Goal: Find specific page/section: Find specific page/section

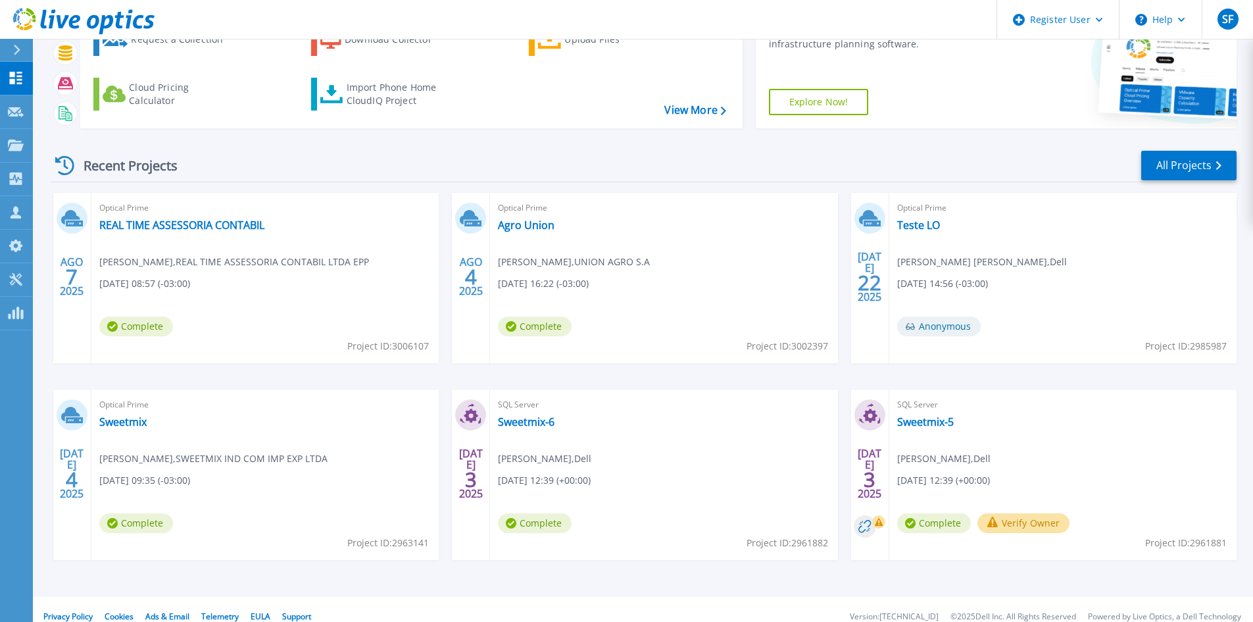
scroll to position [107, 0]
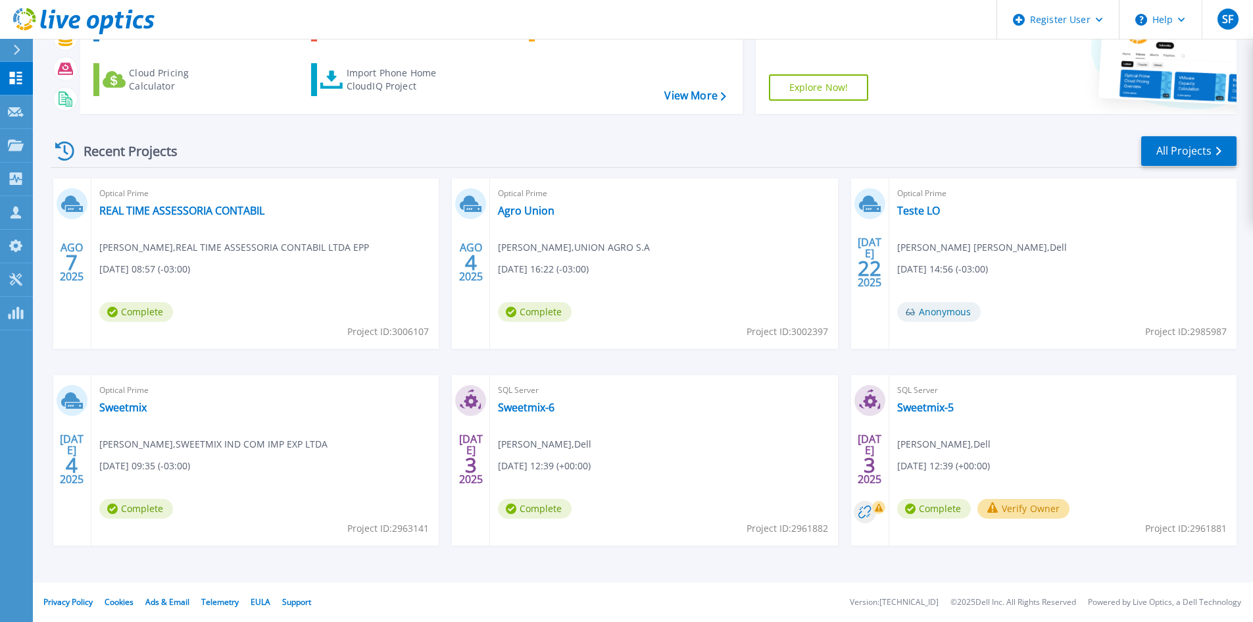
click at [917, 415] on div "SQL Server Sweetmix-5 [PERSON_NAME] , Dell [DATE] 12:39 (+00:00) Complete Verif…" at bounding box center [1062, 460] width 347 height 170
click at [917, 412] on link "Sweetmix-5" at bounding box center [925, 407] width 57 height 13
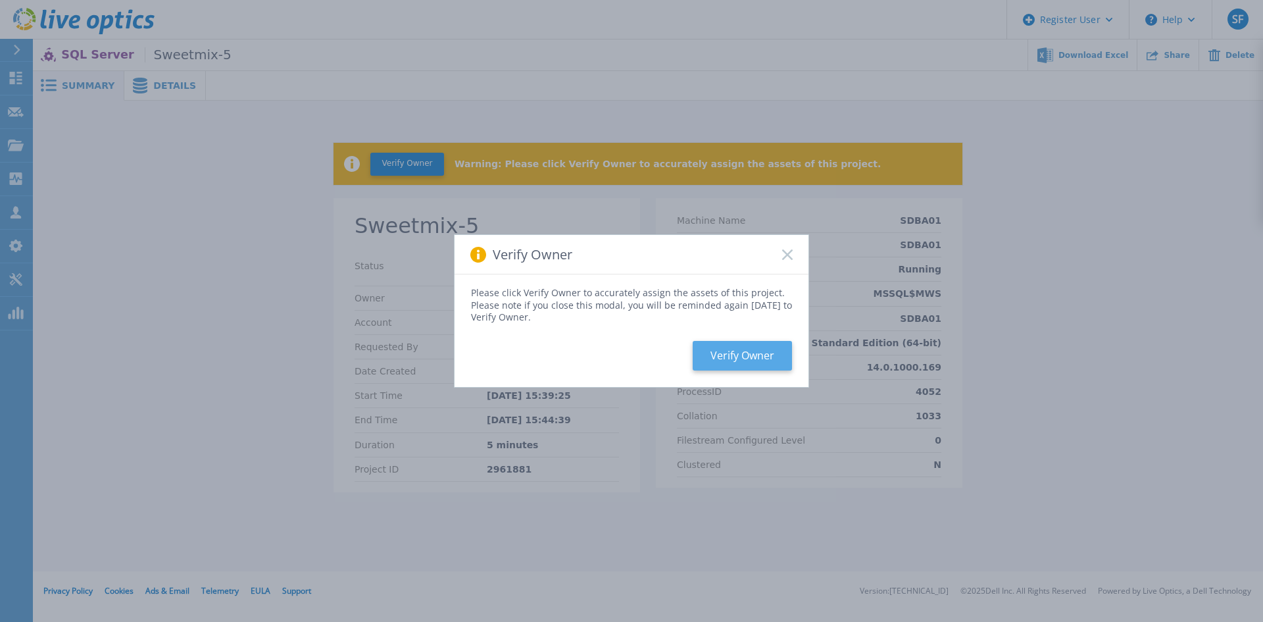
click at [758, 360] on button "Verify Owner" at bounding box center [742, 356] width 99 height 30
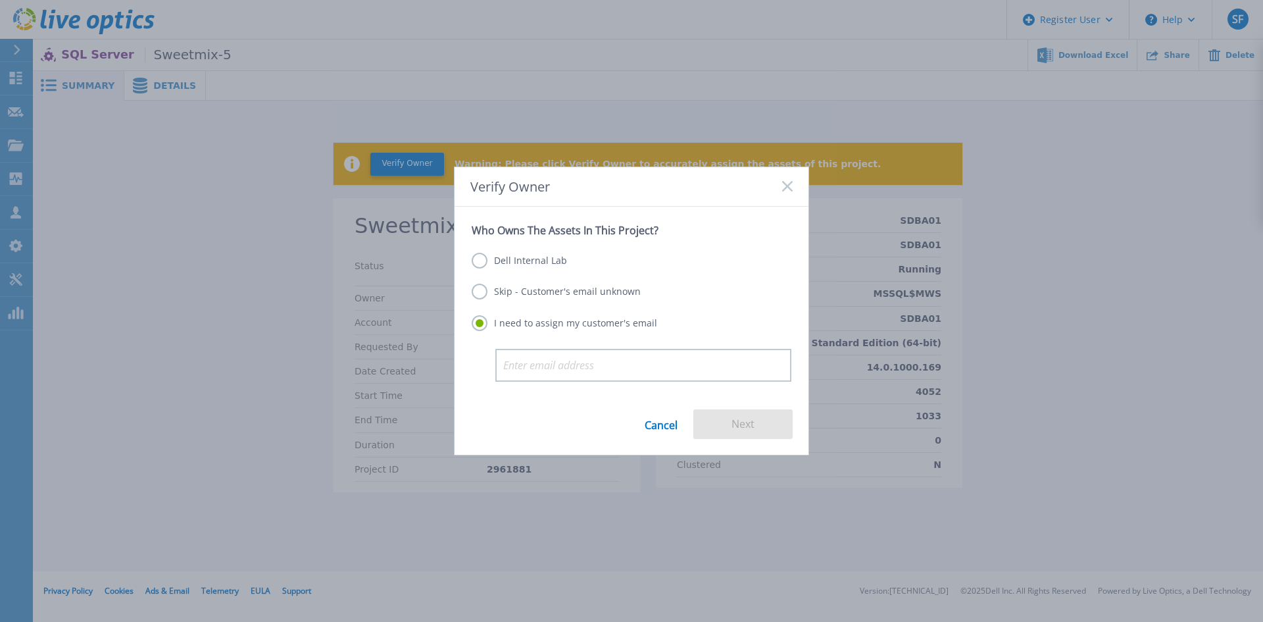
click at [784, 190] on rect at bounding box center [786, 186] width 11 height 11
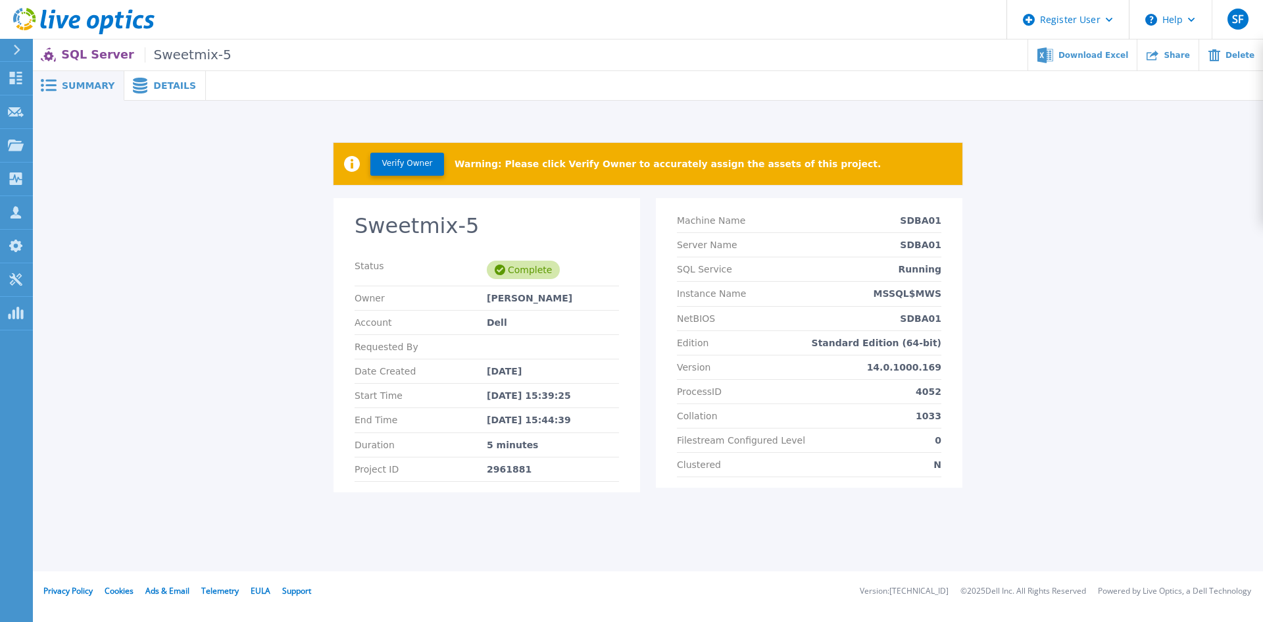
click at [18, 55] on icon at bounding box center [16, 50] width 7 height 11
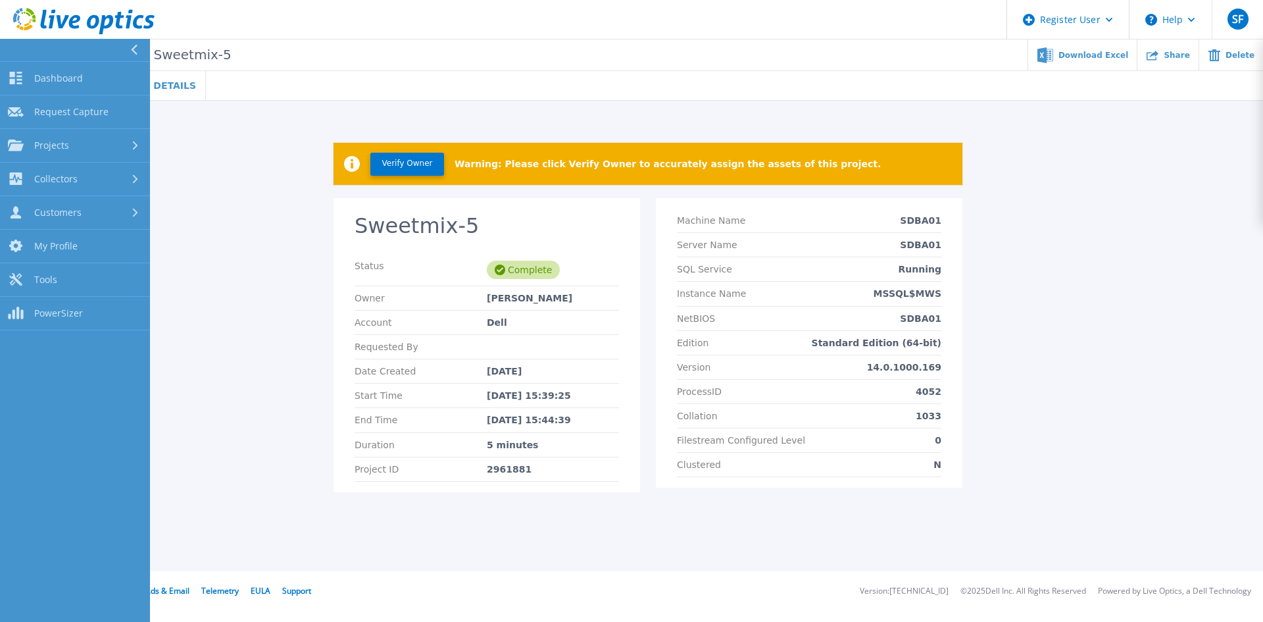
click at [297, 153] on div "Verify Owner Warning: Please click Verify Owner to accurately assign the assets…" at bounding box center [648, 311] width 1230 height 420
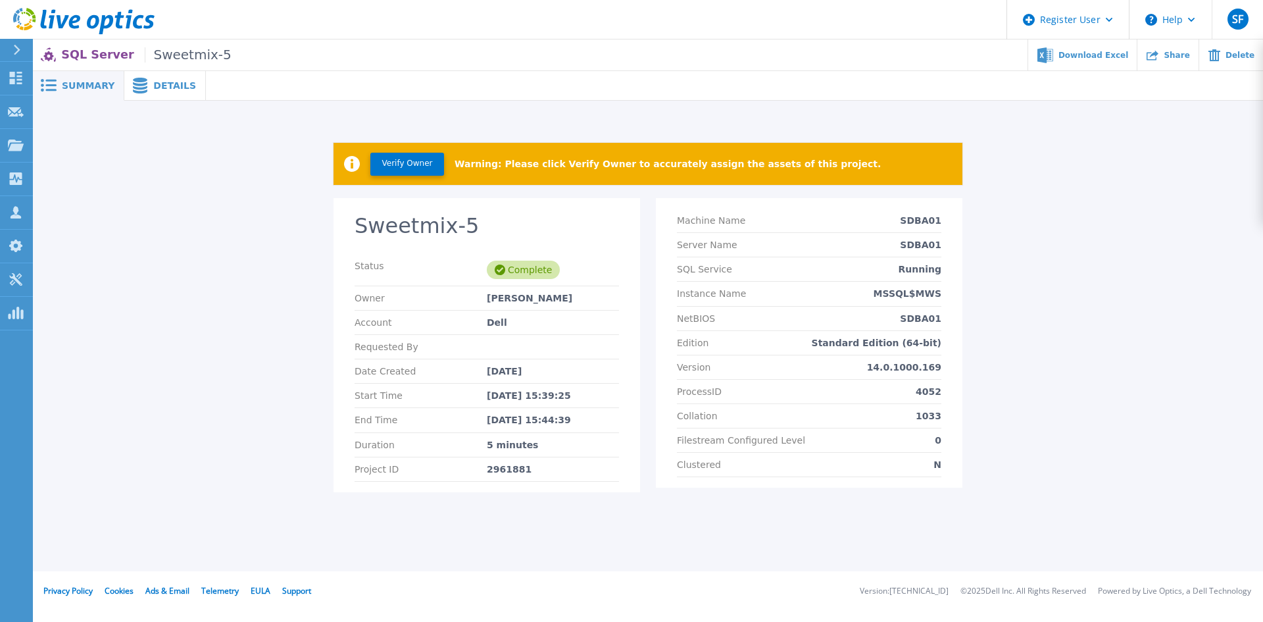
click at [189, 59] on span "Sweetmix-5" at bounding box center [188, 54] width 87 height 15
click at [78, 81] on span "Summary" at bounding box center [88, 85] width 53 height 9
click at [78, 82] on span "Summary" at bounding box center [88, 85] width 53 height 9
click at [11, 55] on button at bounding box center [16, 50] width 33 height 23
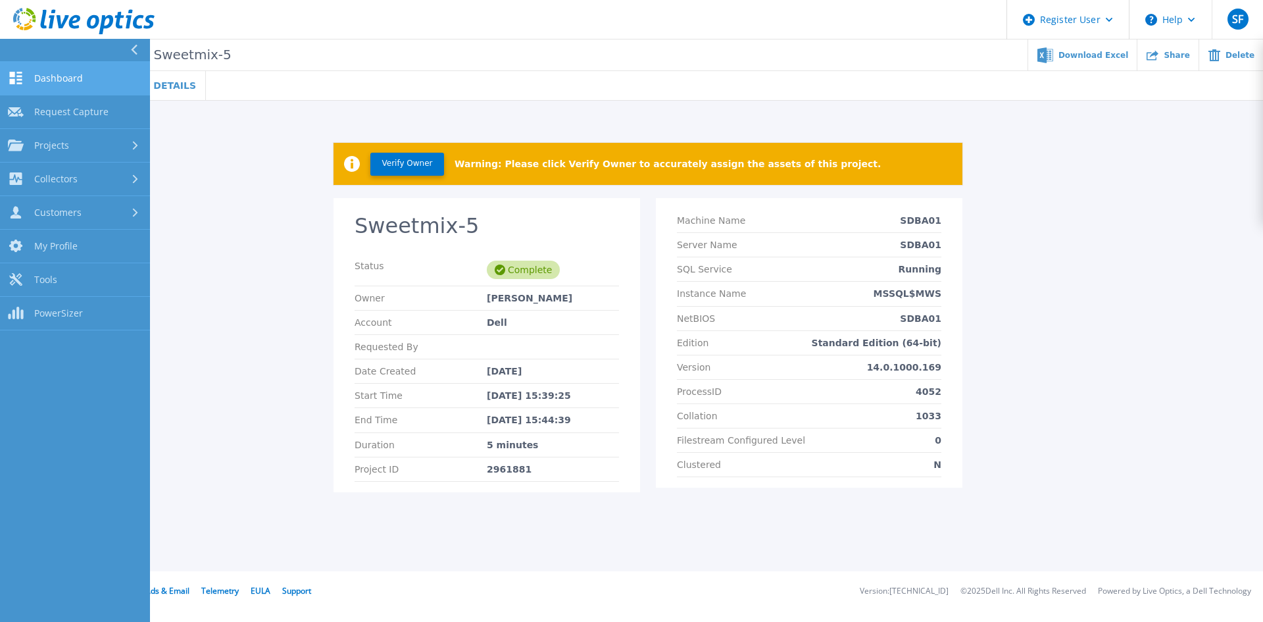
click at [56, 81] on span "Dashboard" at bounding box center [58, 78] width 49 height 12
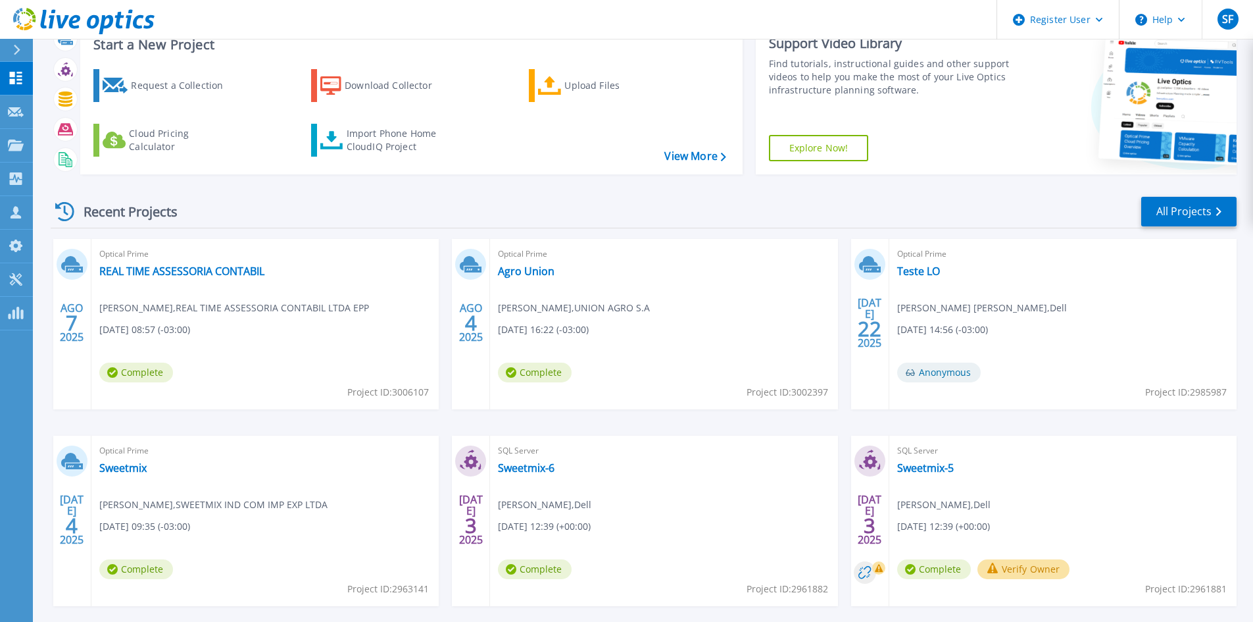
scroll to position [107, 0]
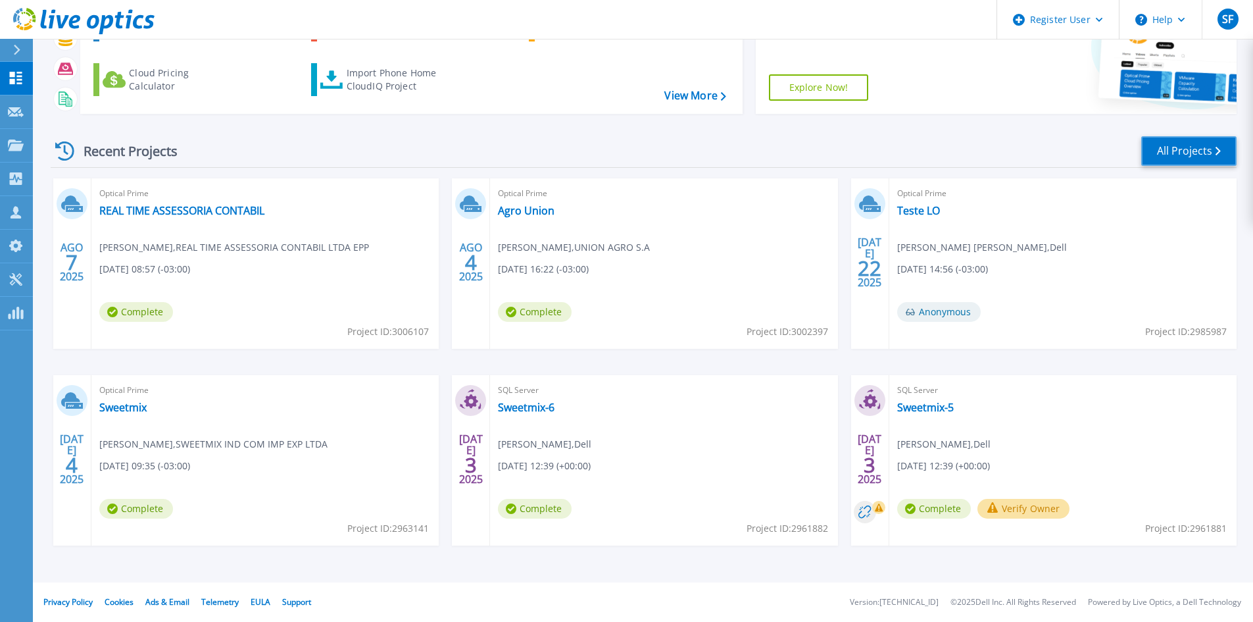
click at [1204, 145] on link "All Projects" at bounding box center [1188, 151] width 95 height 30
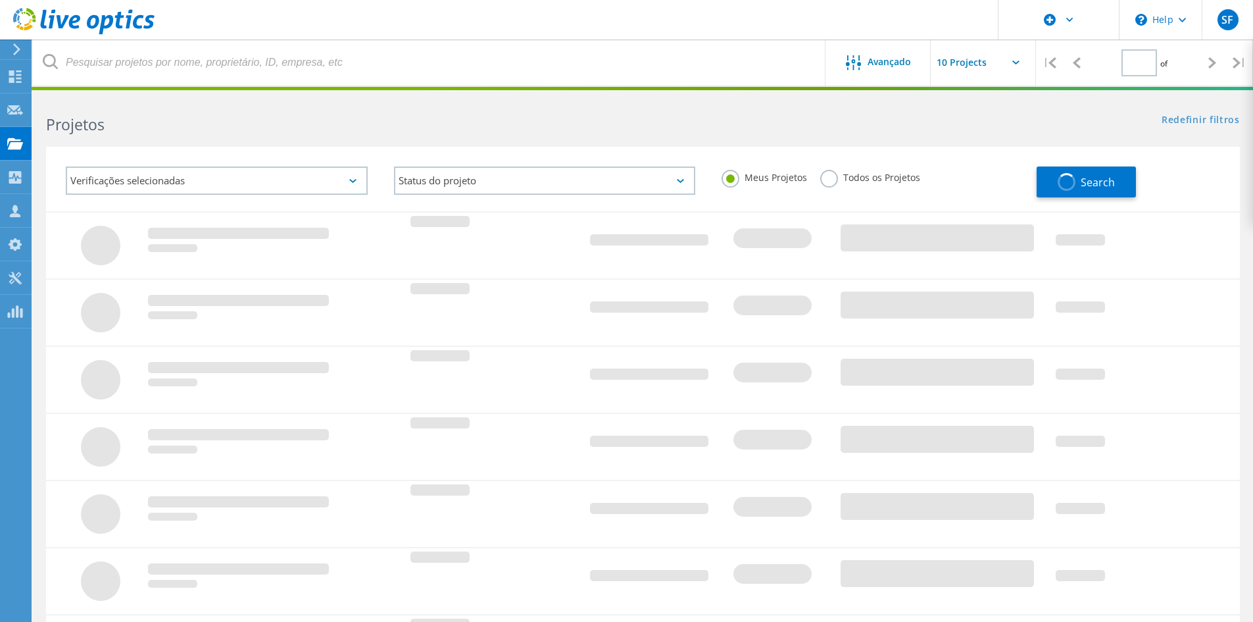
type input "1"
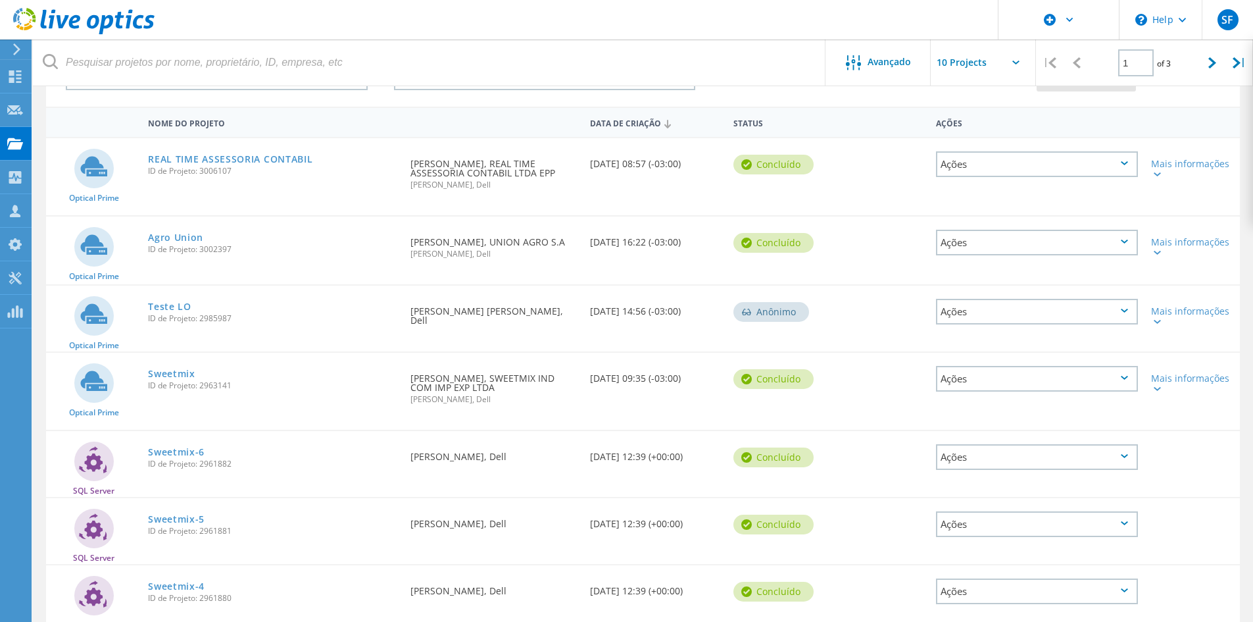
scroll to position [39, 0]
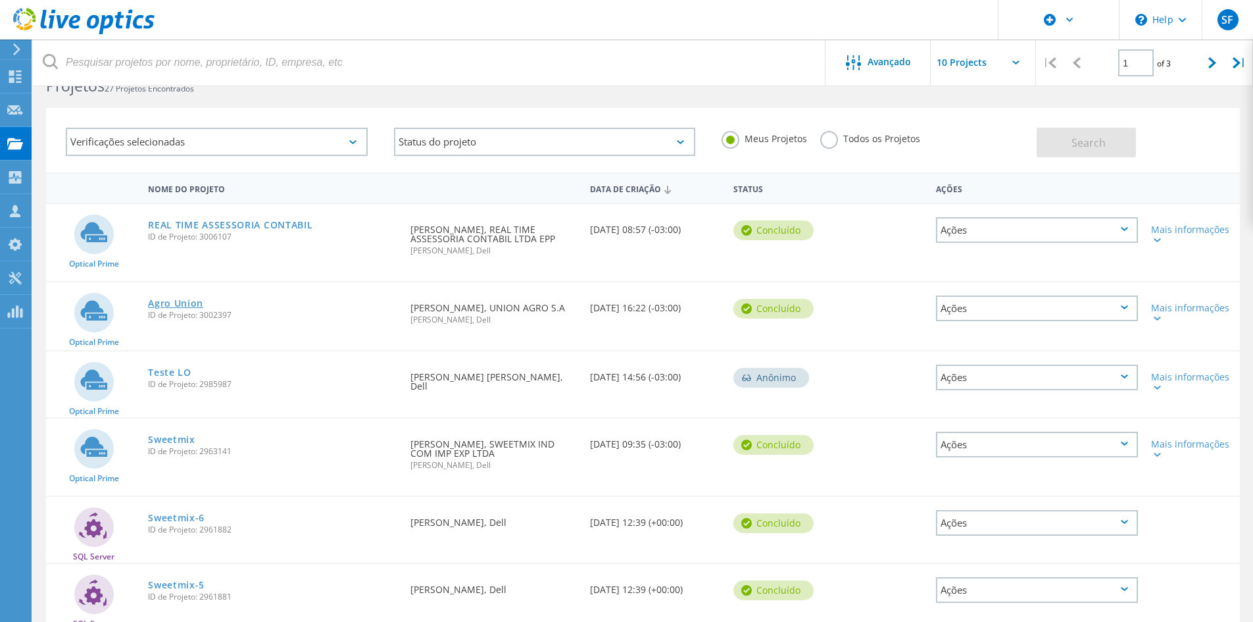
click at [192, 303] on link "Agro Union" at bounding box center [175, 303] width 55 height 9
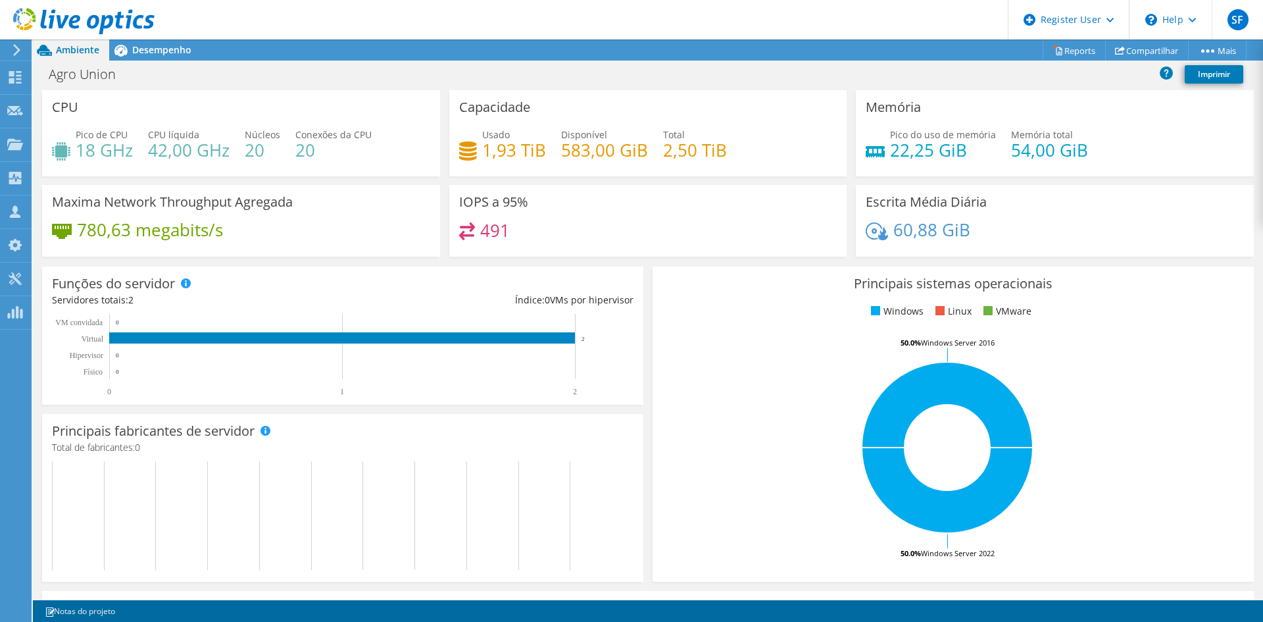
drag, startPoint x: 574, startPoint y: 337, endPoint x: 105, endPoint y: 318, distance: 469.4
click at [105, 318] on rect at bounding box center [337, 355] width 570 height 82
click at [162, 40] on div "Desempenho" at bounding box center [155, 49] width 92 height 21
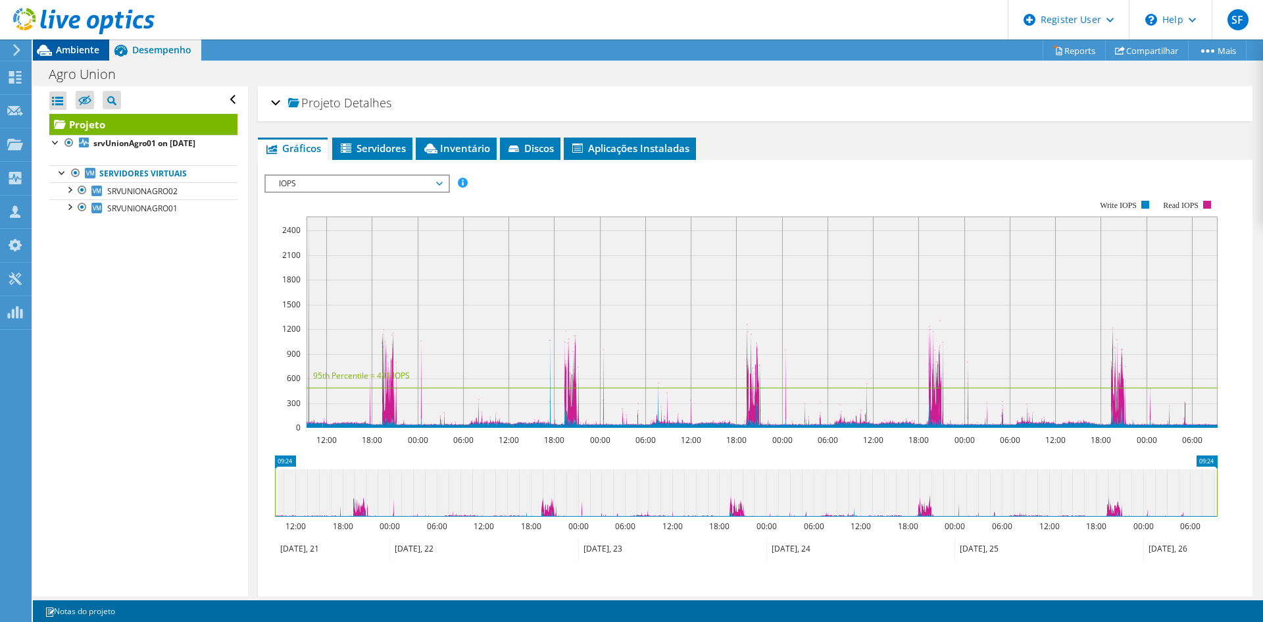
click at [93, 45] on span "Ambiente" at bounding box center [77, 49] width 43 height 12
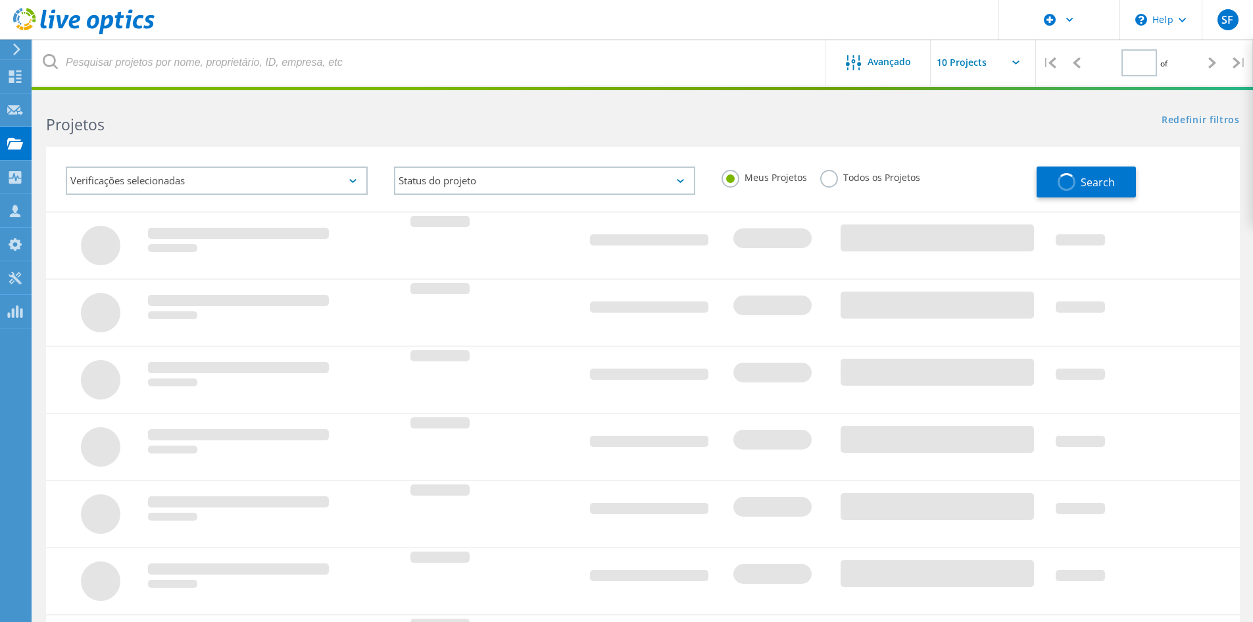
type input "1"
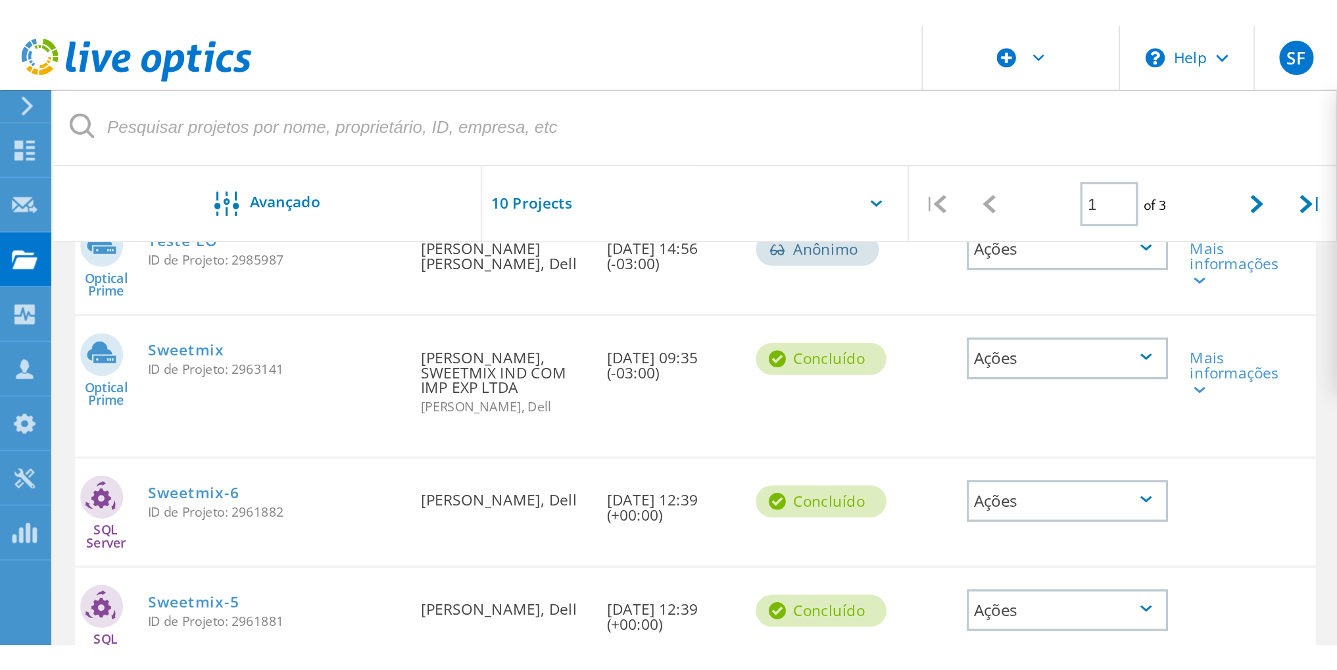
scroll to position [316, 0]
